Goal: Check status: Check status

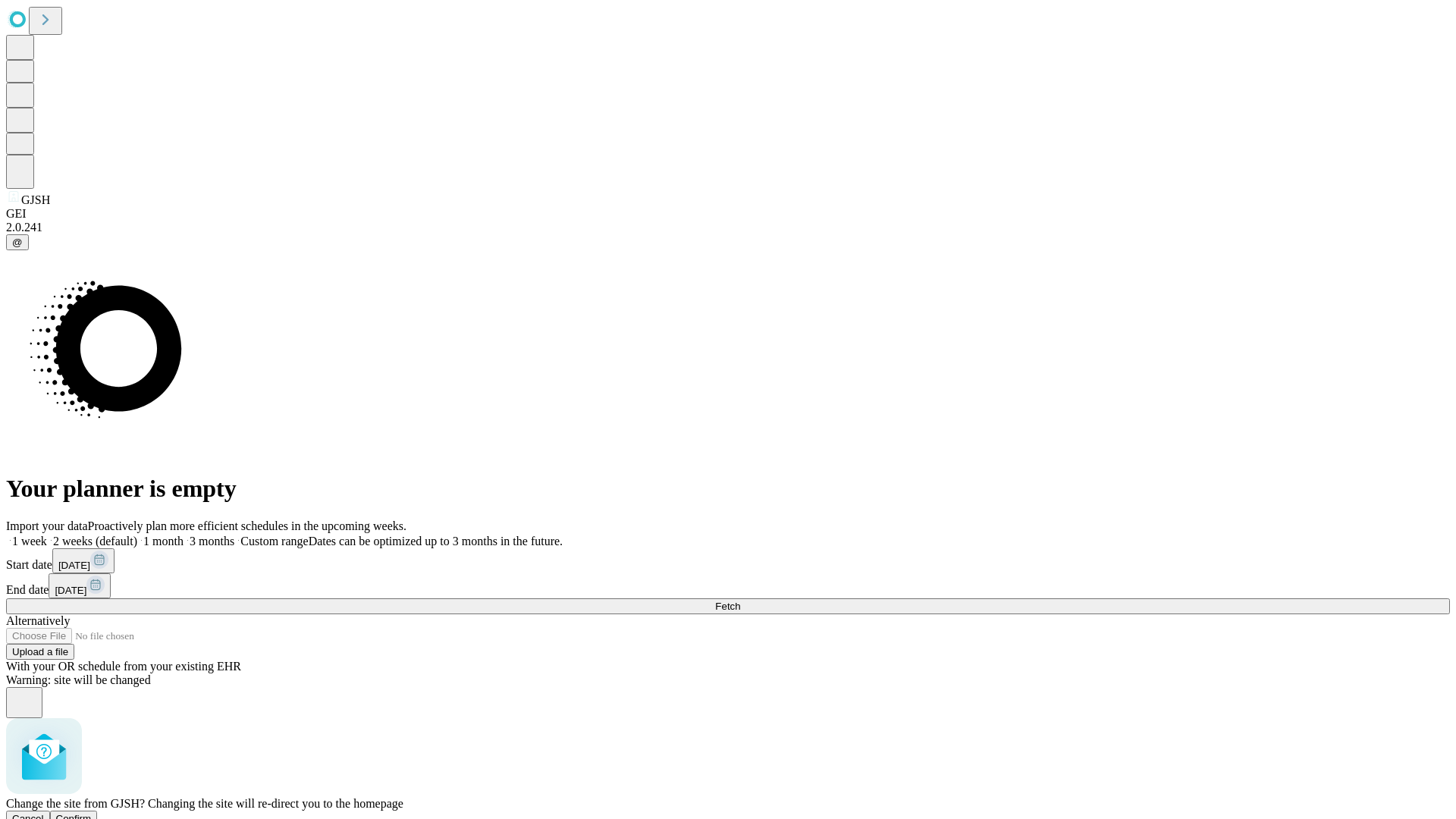
click at [91, 813] on span "Confirm" at bounding box center [73, 818] width 35 height 12
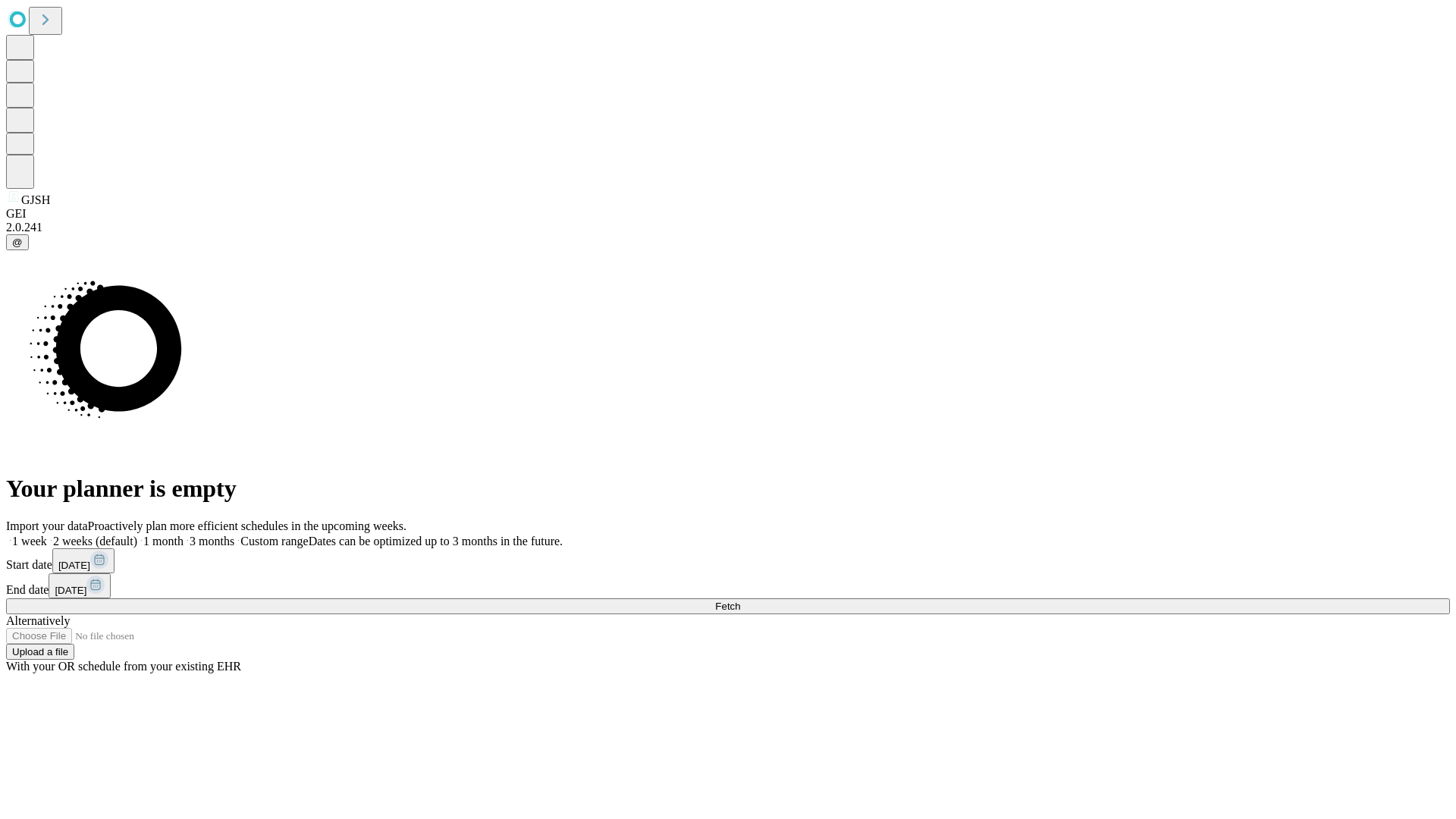
click at [47, 534] on label "1 week" at bounding box center [26, 541] width 41 height 13
click at [741, 600] on span "Fetch" at bounding box center [728, 606] width 25 height 12
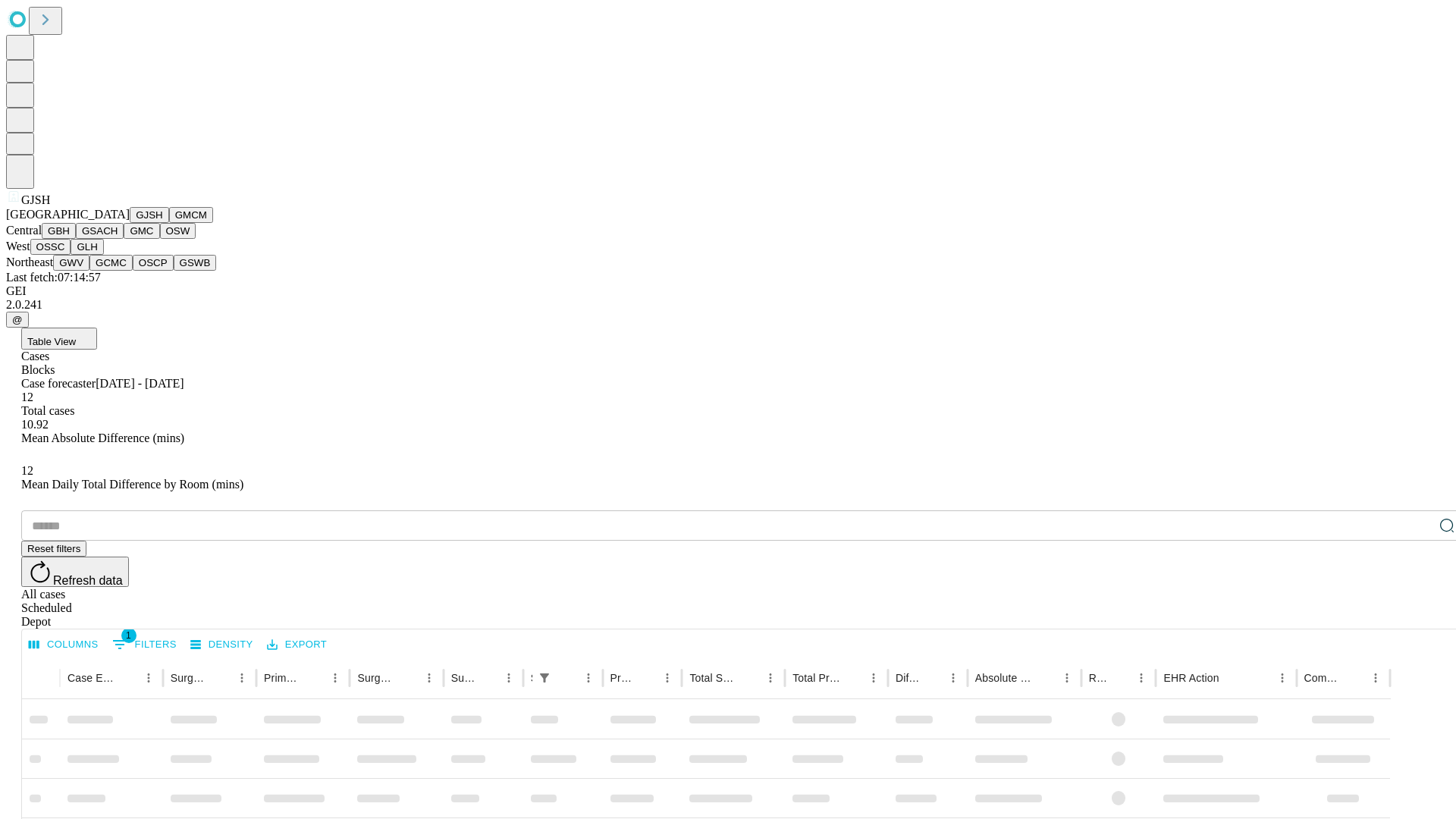
click at [169, 223] on button "GMCM" at bounding box center [191, 215] width 44 height 16
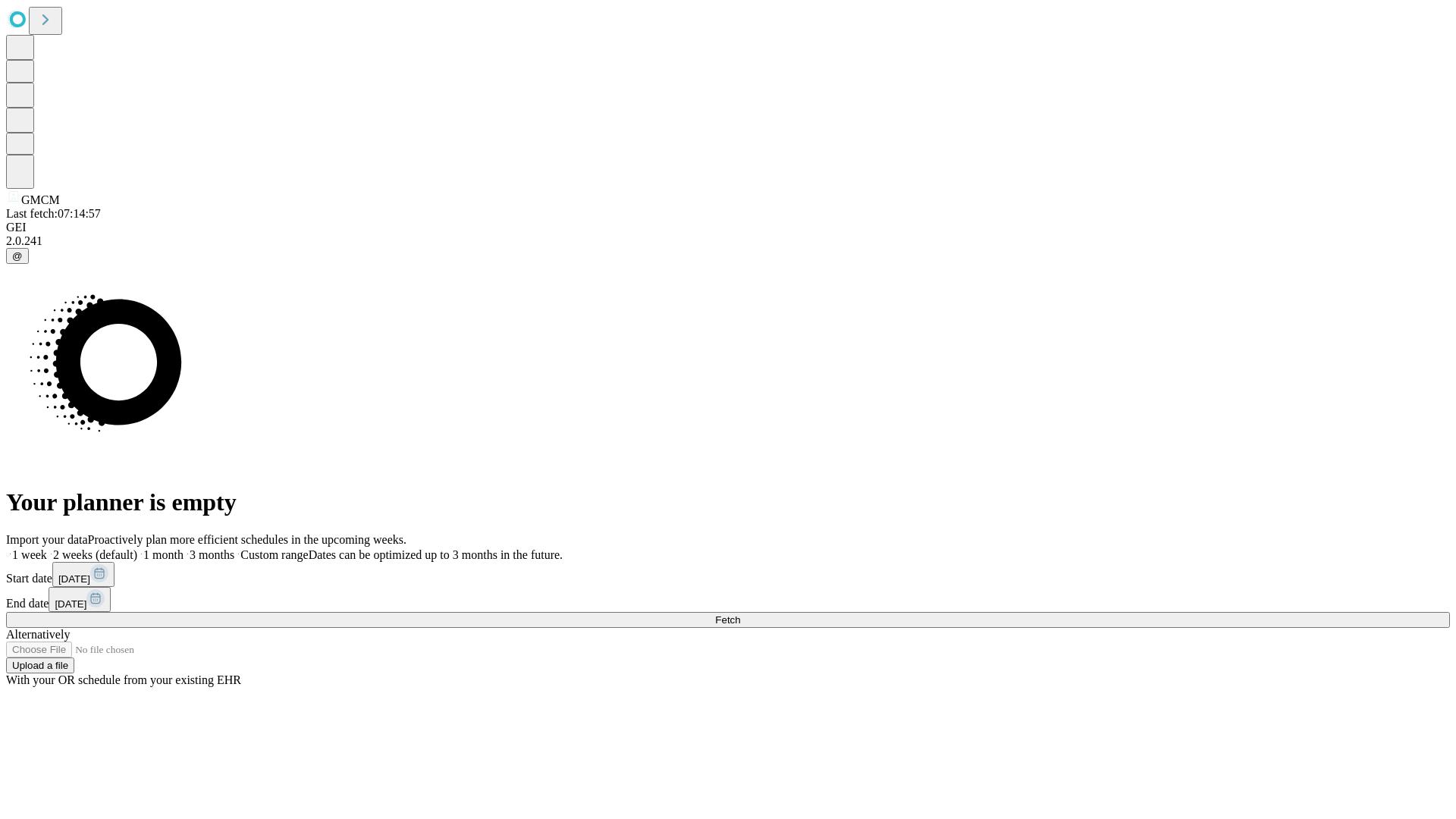
click at [47, 548] on label "1 week" at bounding box center [26, 554] width 41 height 13
click at [741, 614] on span "Fetch" at bounding box center [728, 619] width 25 height 12
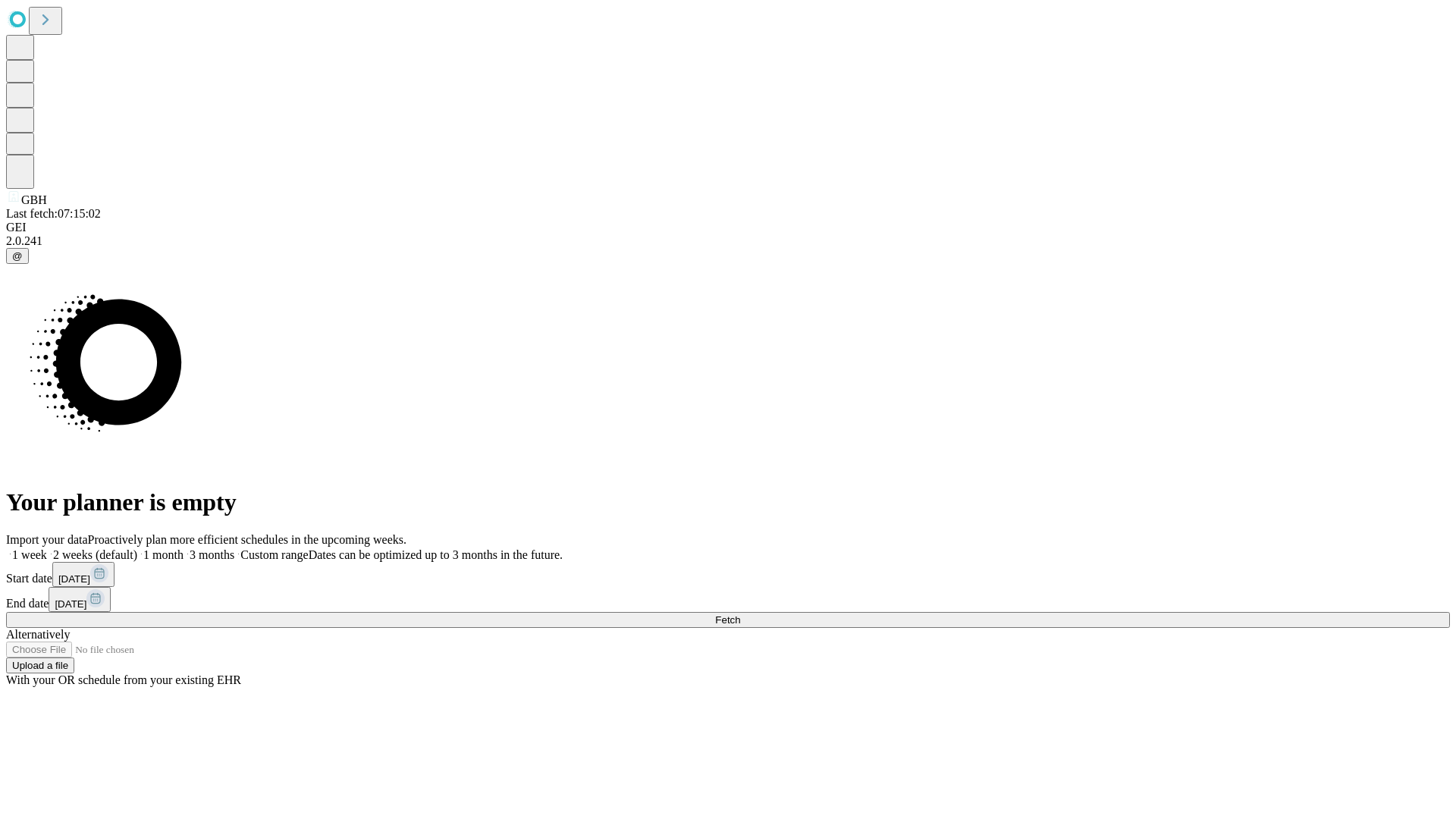
click at [47, 548] on label "1 week" at bounding box center [26, 554] width 41 height 13
click at [741, 614] on span "Fetch" at bounding box center [728, 619] width 25 height 12
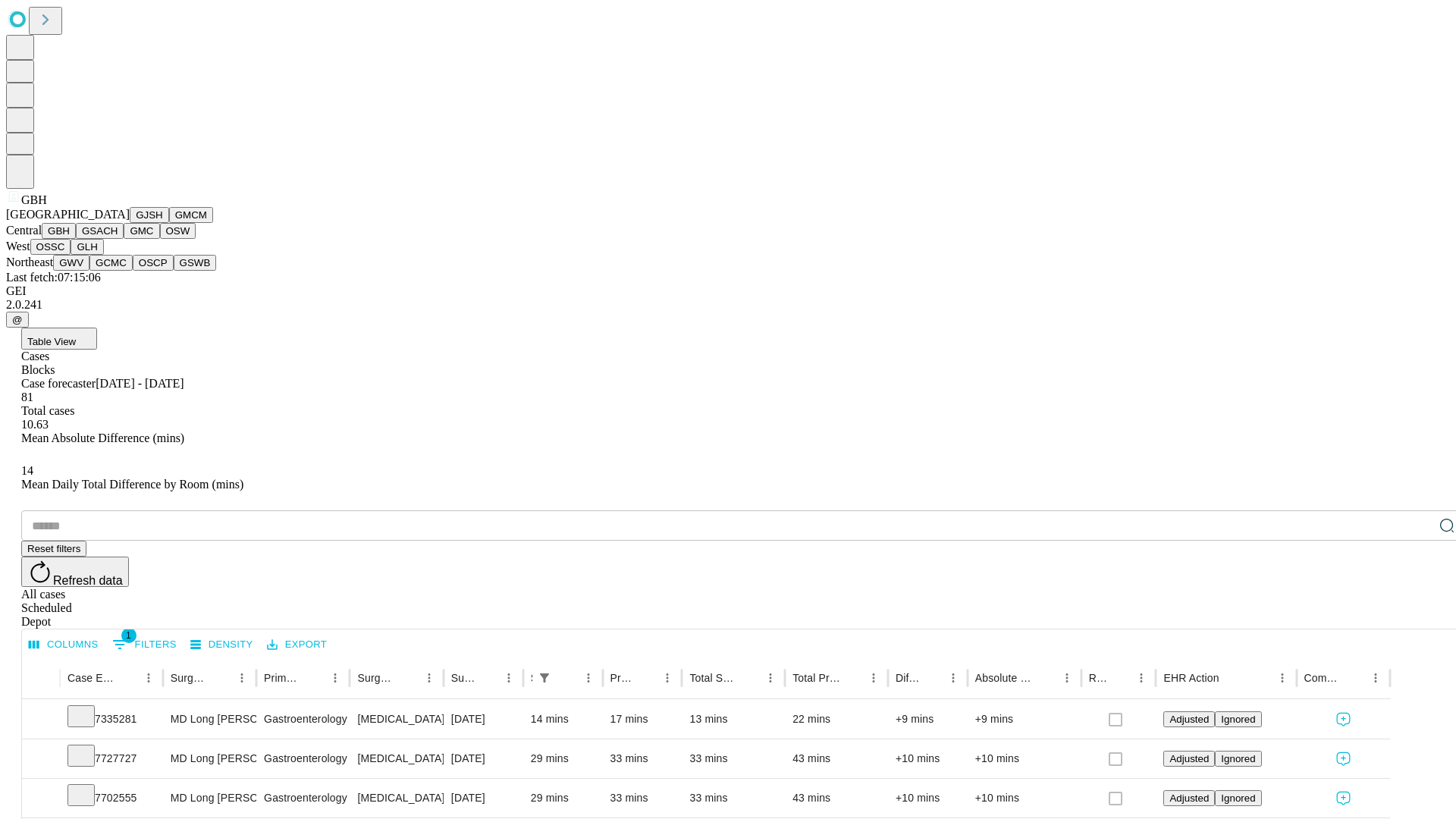
click at [118, 239] on button "GSACH" at bounding box center [99, 231] width 48 height 16
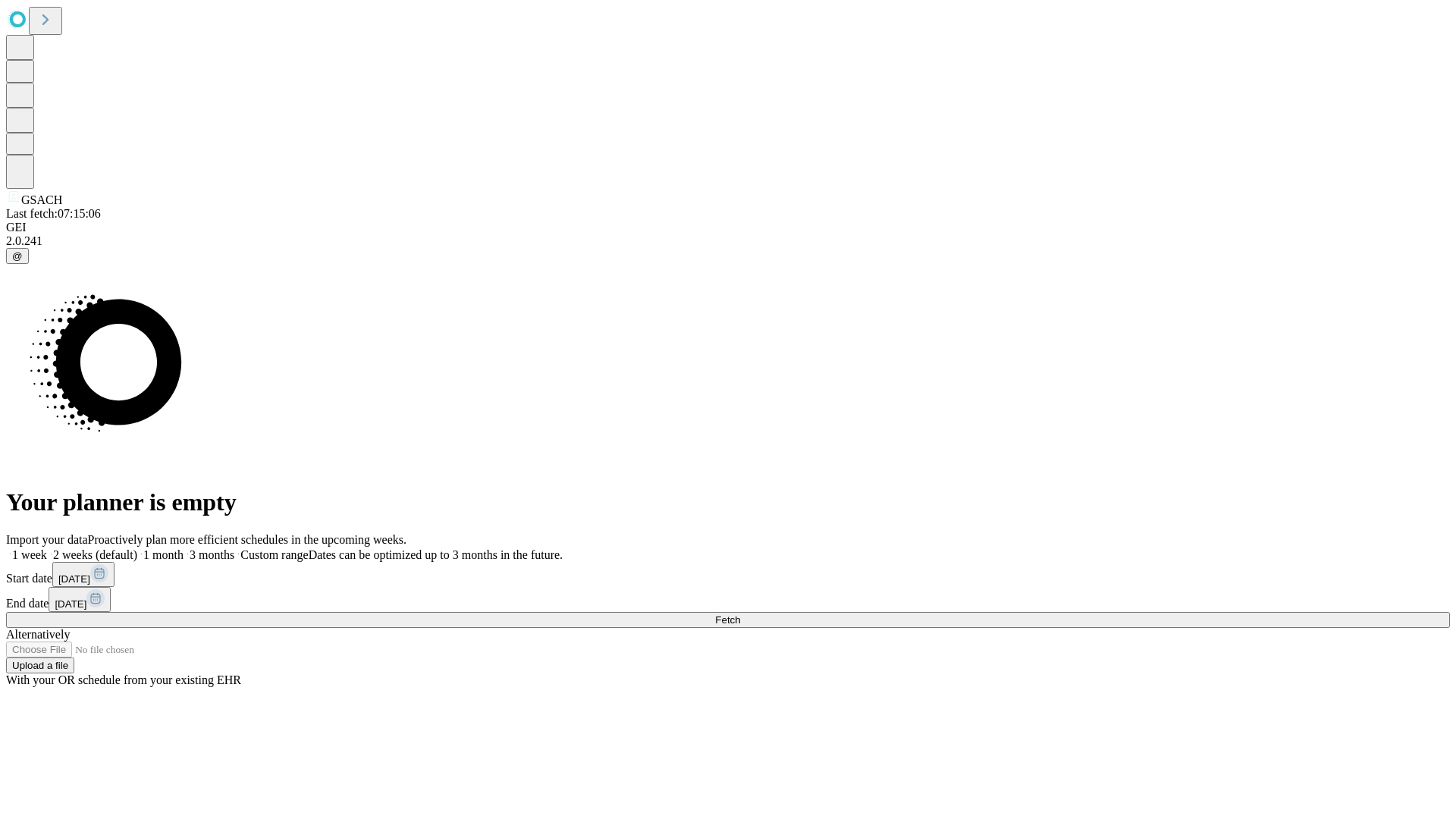
click at [47, 548] on label "1 week" at bounding box center [26, 554] width 41 height 13
click at [741, 614] on span "Fetch" at bounding box center [728, 619] width 25 height 12
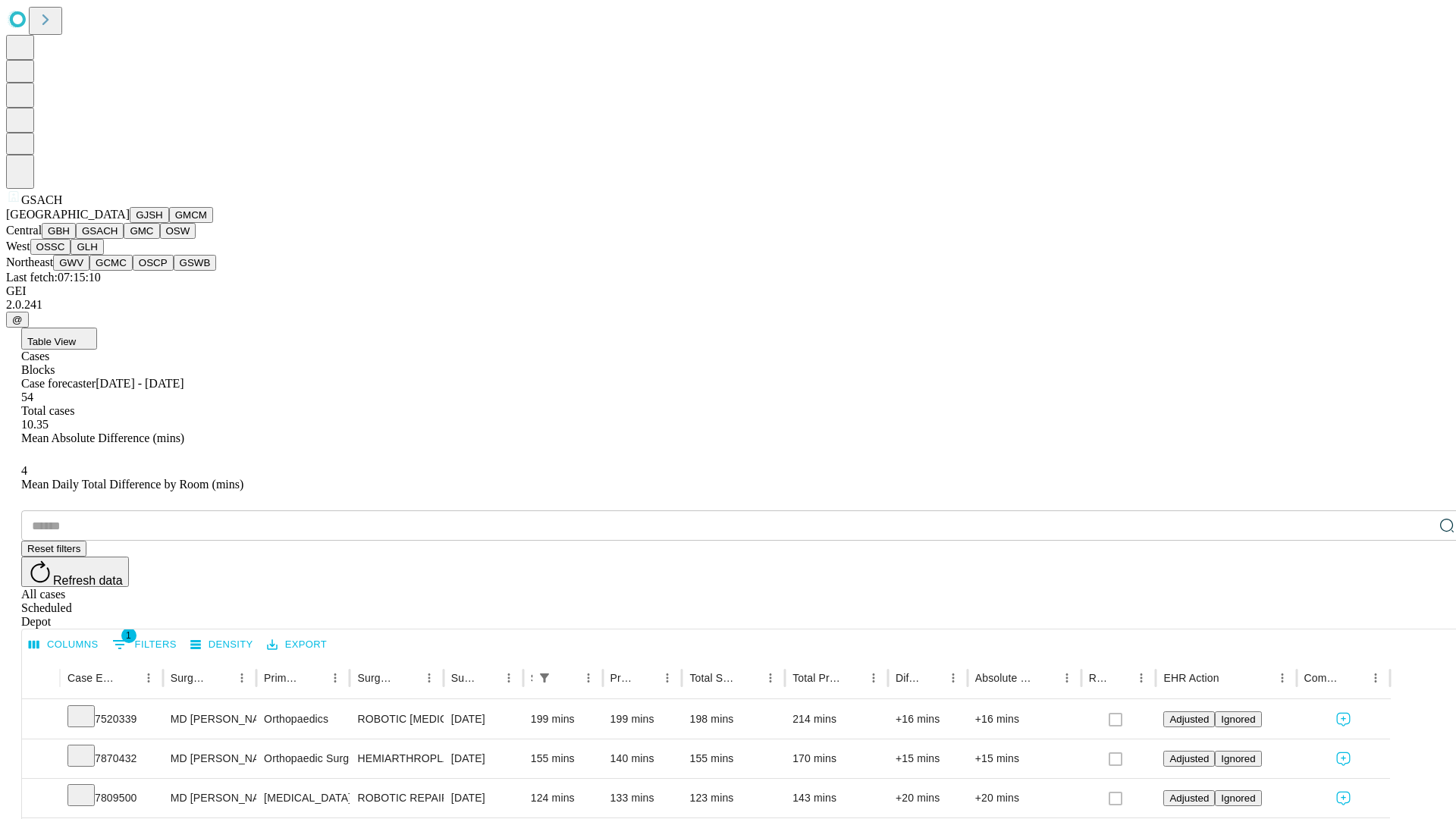
click at [124, 239] on button "GMC" at bounding box center [141, 231] width 35 height 16
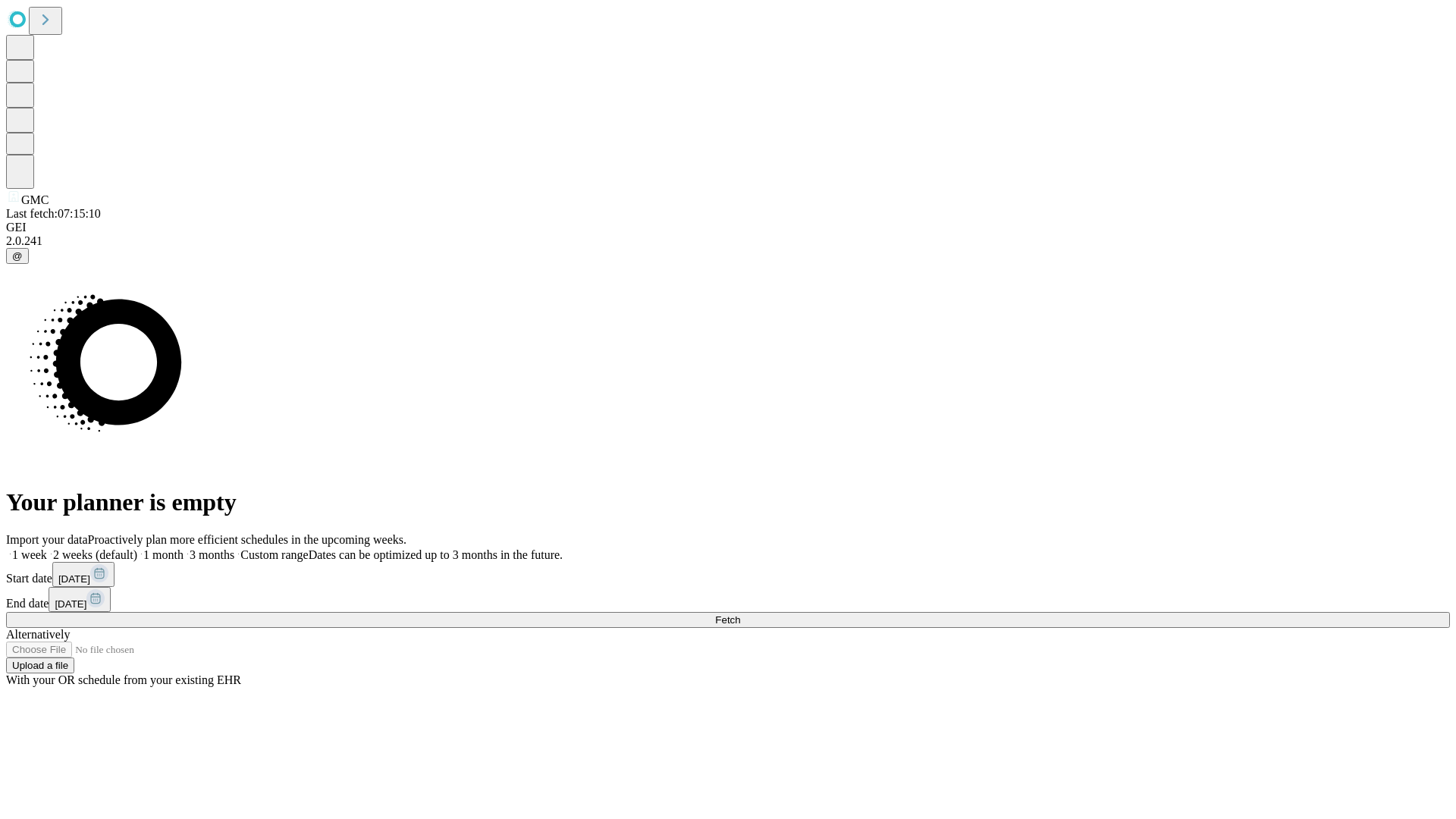
click at [47, 548] on label "1 week" at bounding box center [26, 554] width 41 height 13
click at [741, 614] on span "Fetch" at bounding box center [728, 619] width 25 height 12
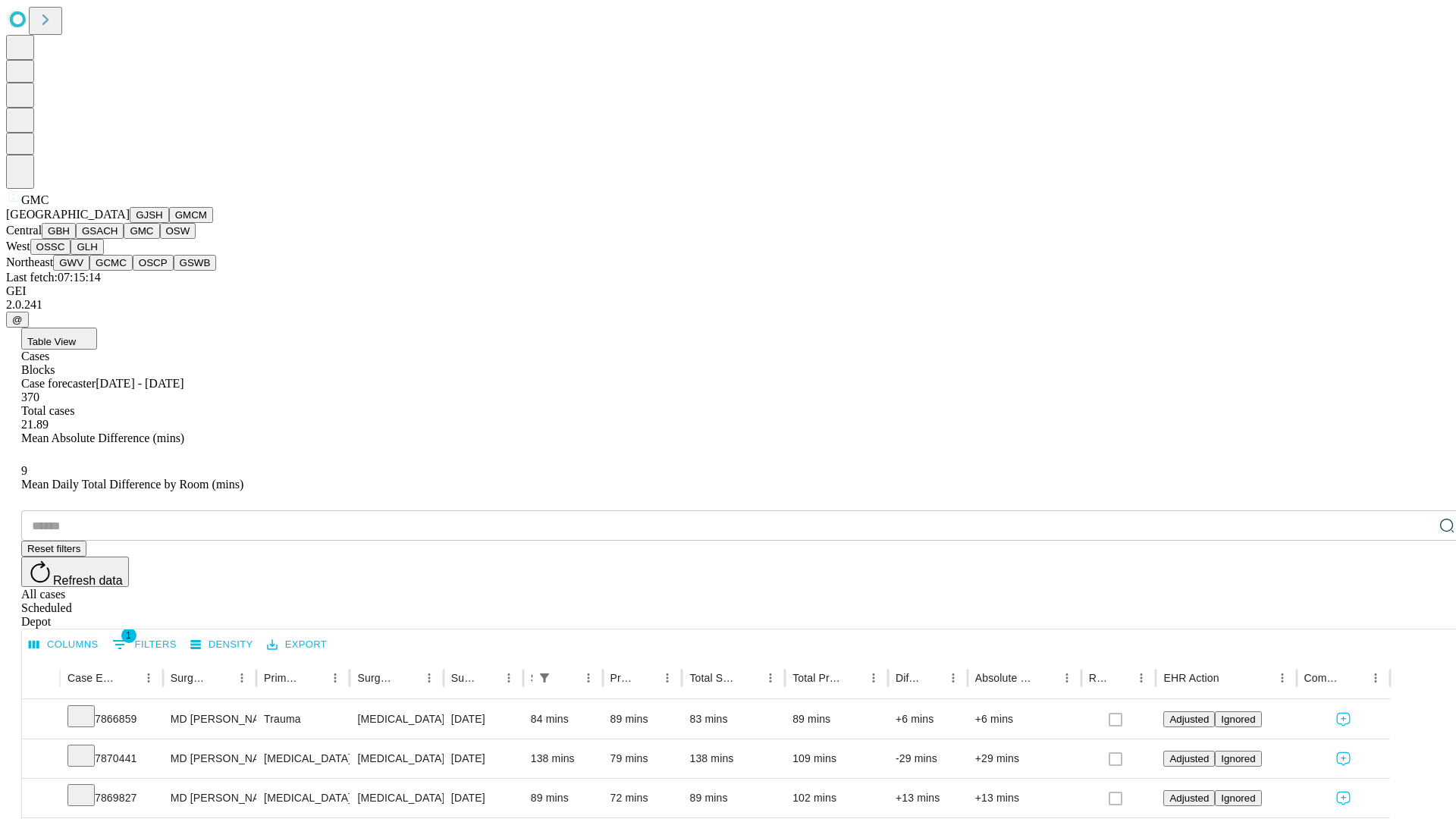
click at [160, 239] on button "OSW" at bounding box center [178, 231] width 36 height 16
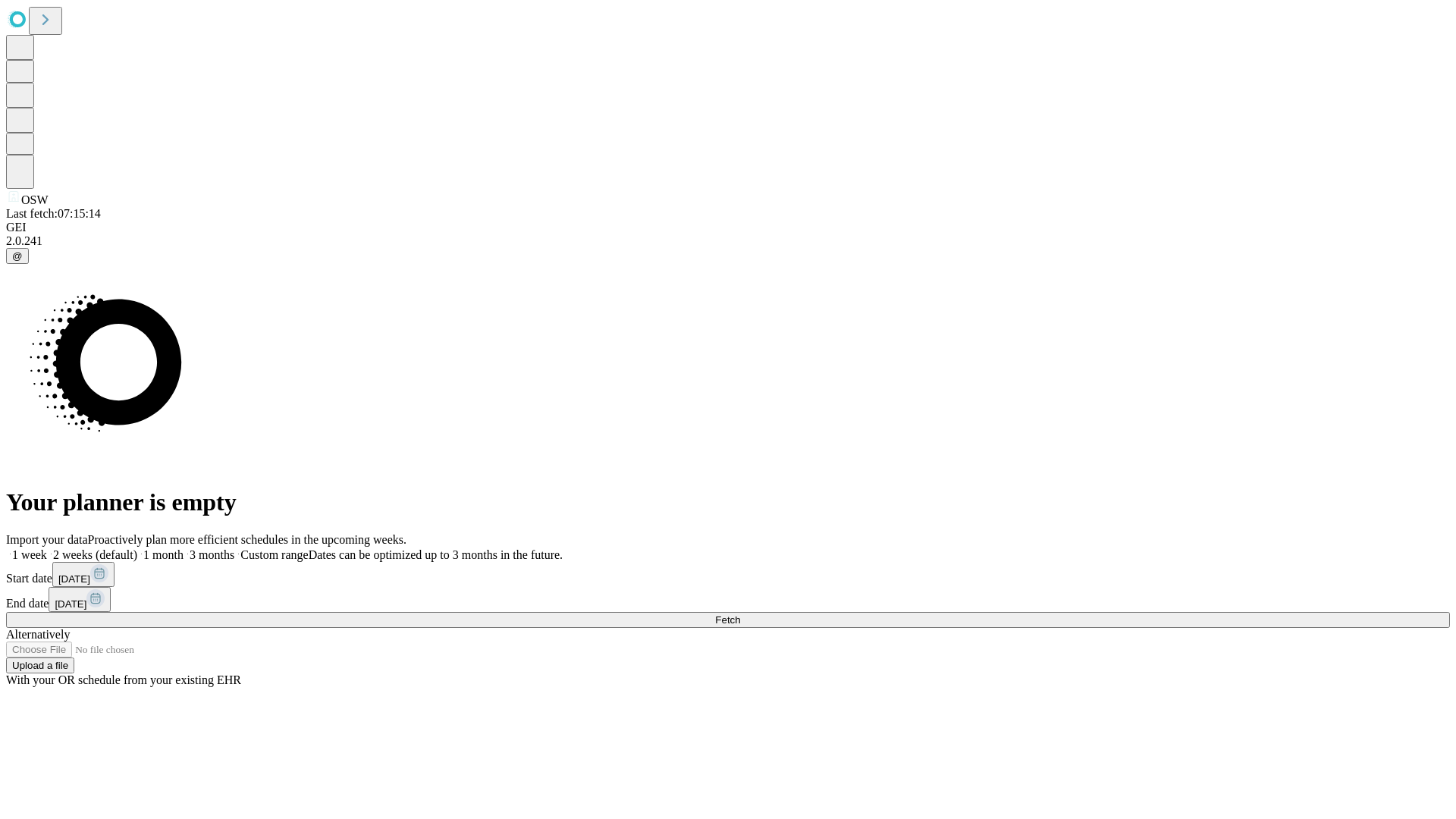
click at [47, 548] on label "1 week" at bounding box center [26, 554] width 41 height 13
click at [741, 614] on span "Fetch" at bounding box center [728, 619] width 25 height 12
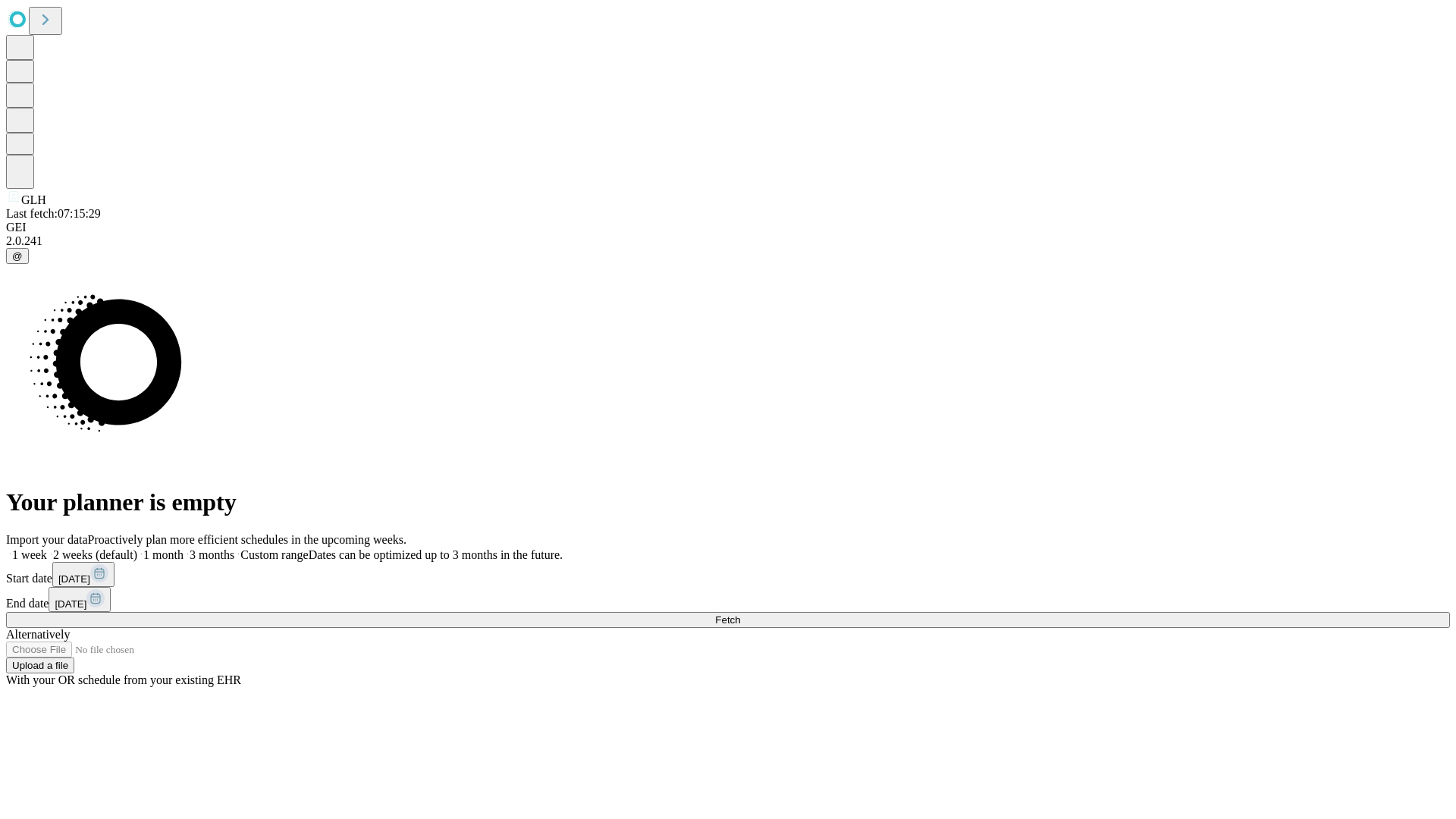
click at [741, 614] on span "Fetch" at bounding box center [728, 619] width 25 height 12
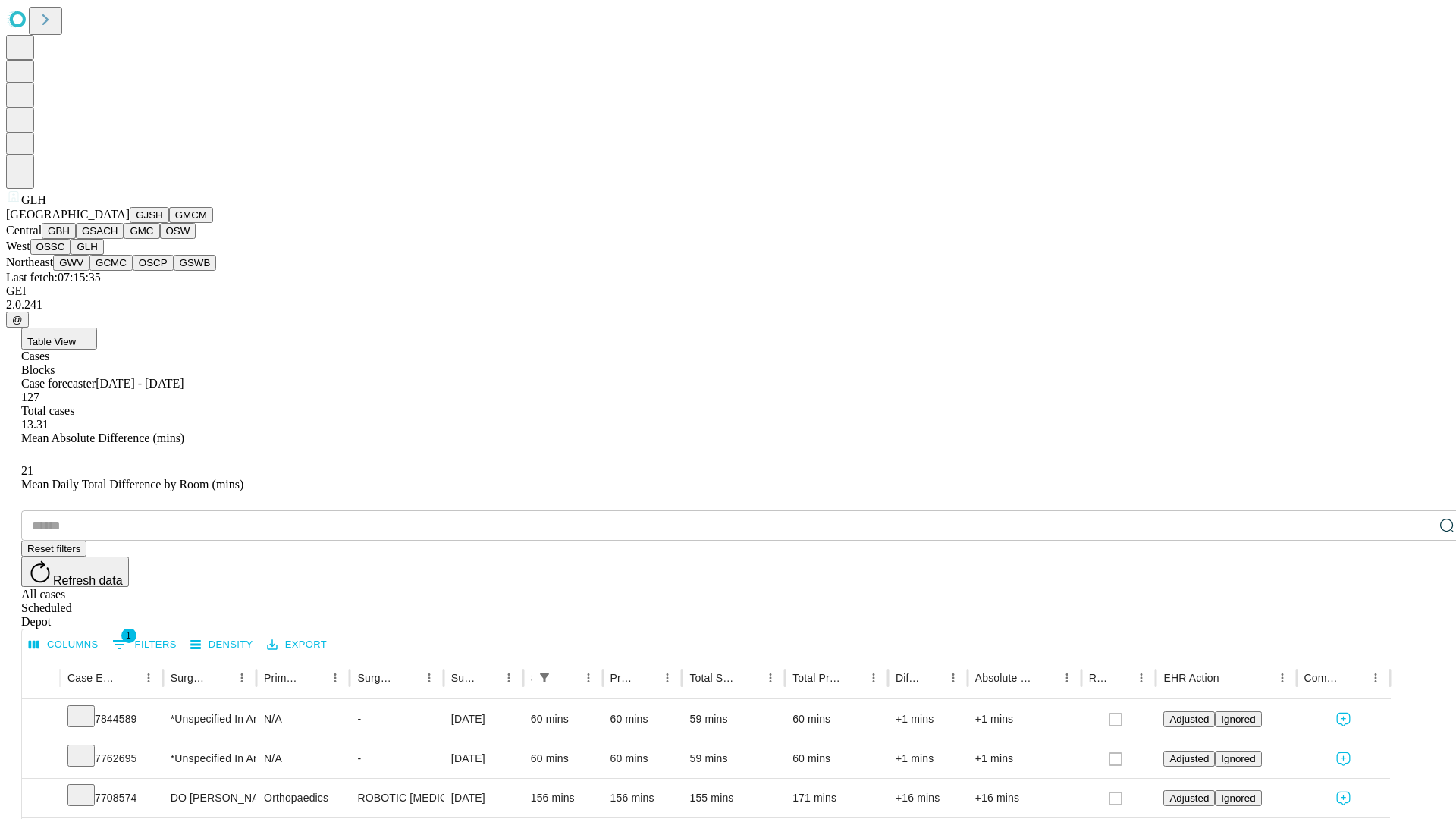
click at [90, 270] on button "GWV" at bounding box center [71, 263] width 36 height 16
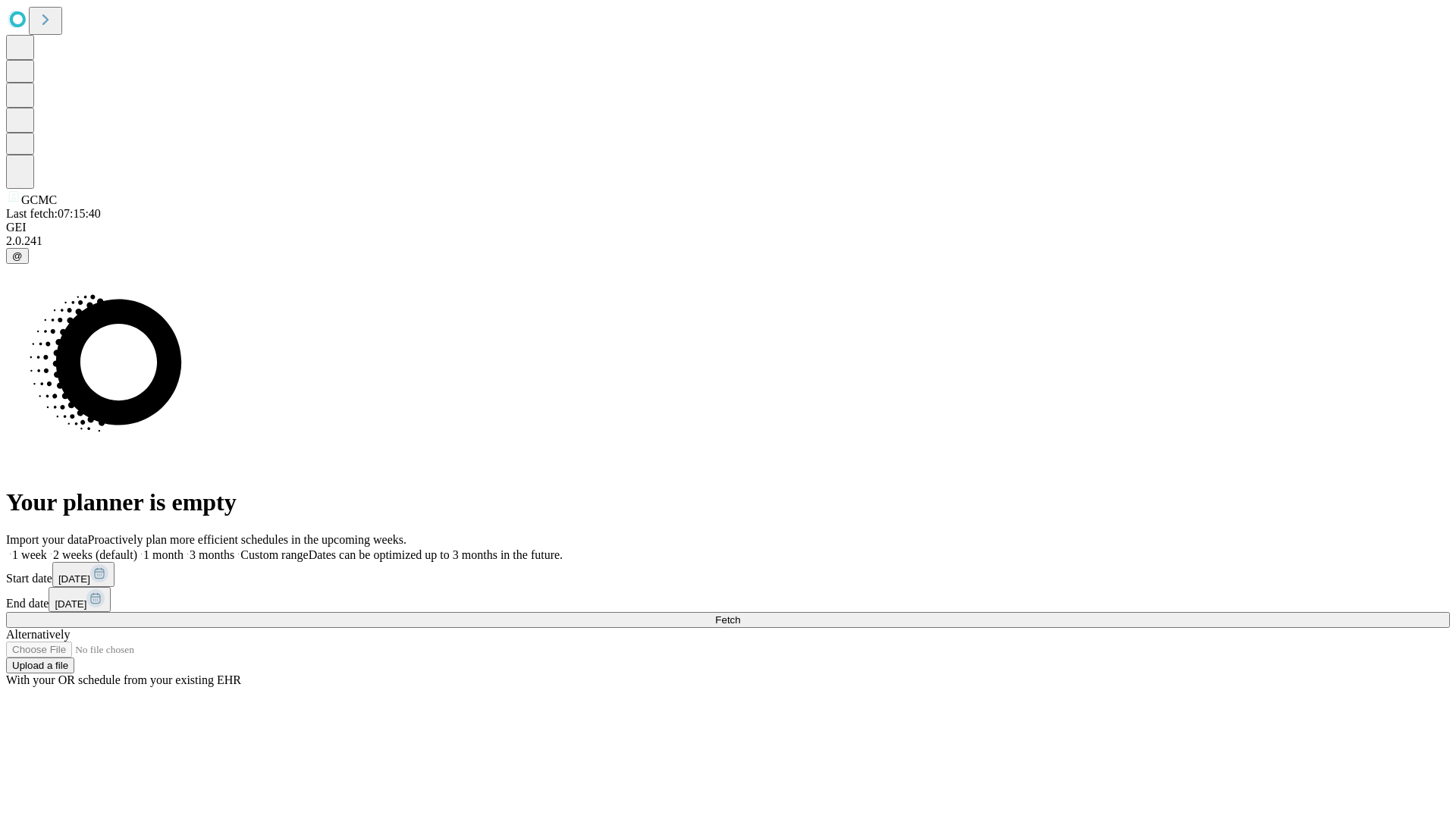
click at [47, 548] on label "1 week" at bounding box center [26, 554] width 41 height 13
click at [741, 614] on span "Fetch" at bounding box center [728, 619] width 25 height 12
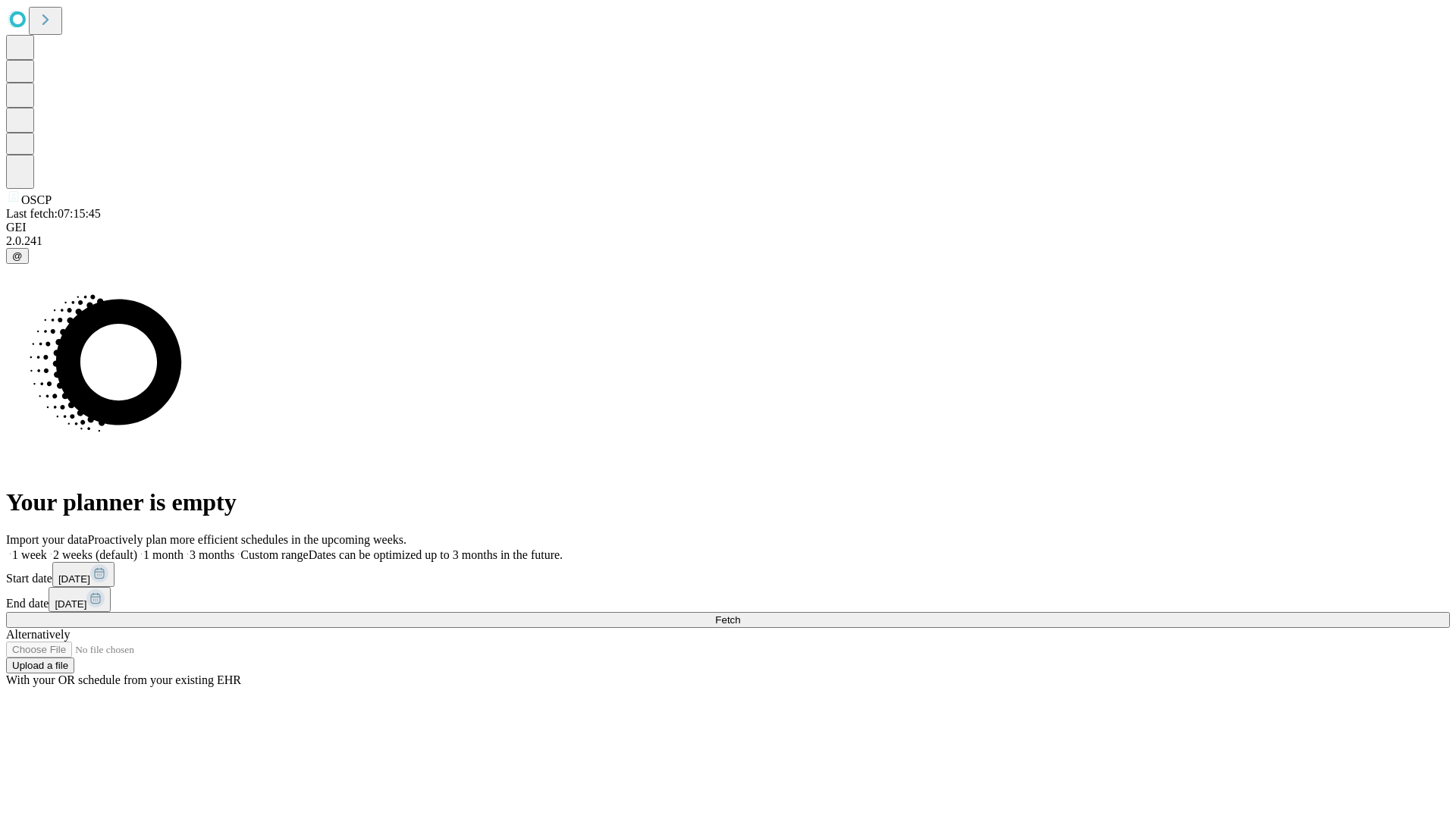
click at [47, 548] on label "1 week" at bounding box center [26, 554] width 41 height 13
click at [741, 614] on span "Fetch" at bounding box center [728, 619] width 25 height 12
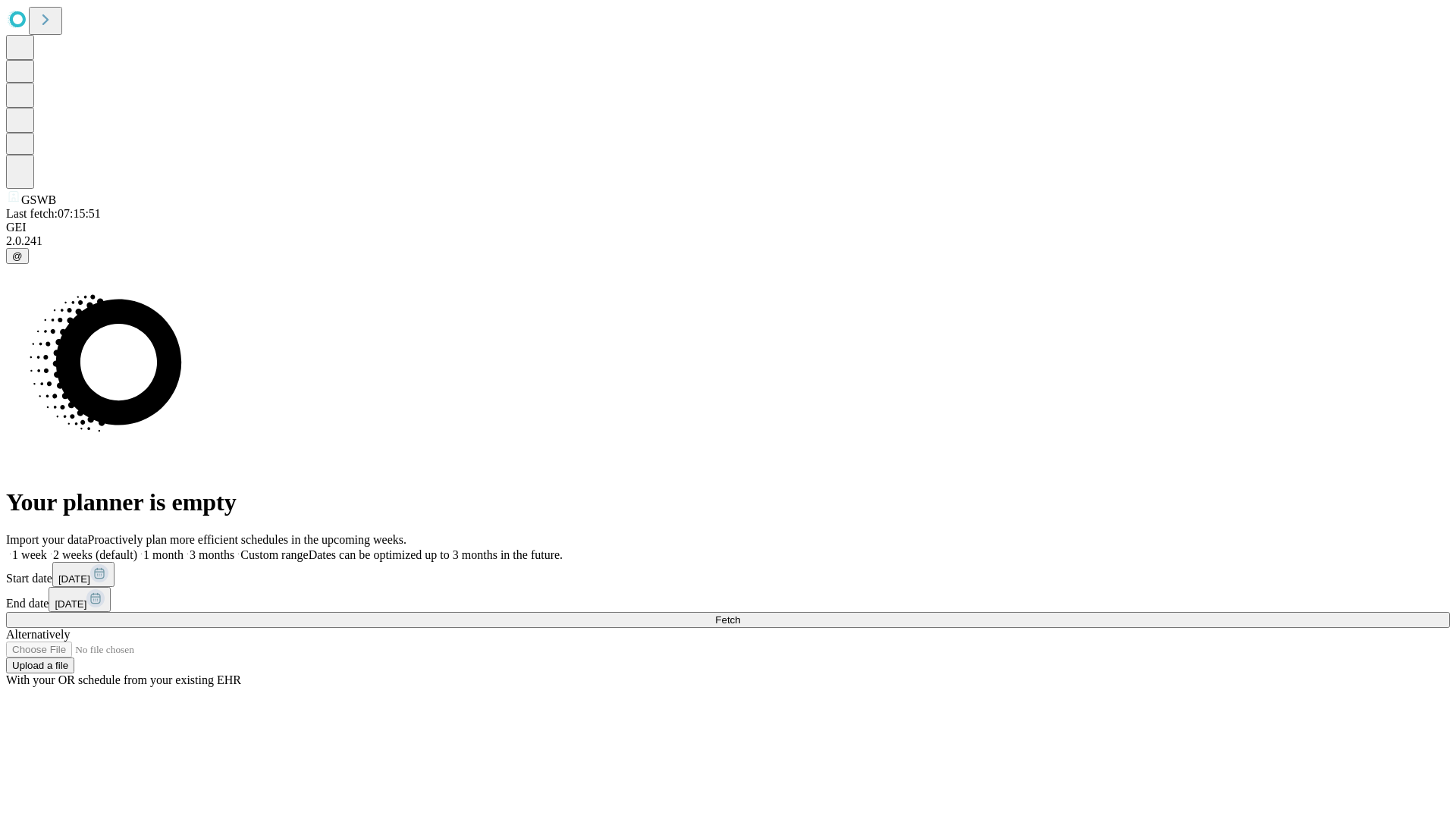
click at [47, 548] on label "1 week" at bounding box center [26, 554] width 41 height 13
click at [741, 614] on span "Fetch" at bounding box center [728, 619] width 25 height 12
